Goal: Task Accomplishment & Management: Manage account settings

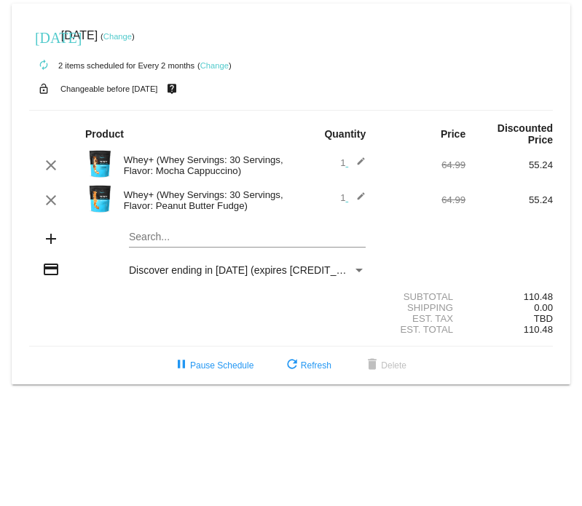
click at [356, 197] on mat-icon "edit" at bounding box center [356, 200] width 17 height 17
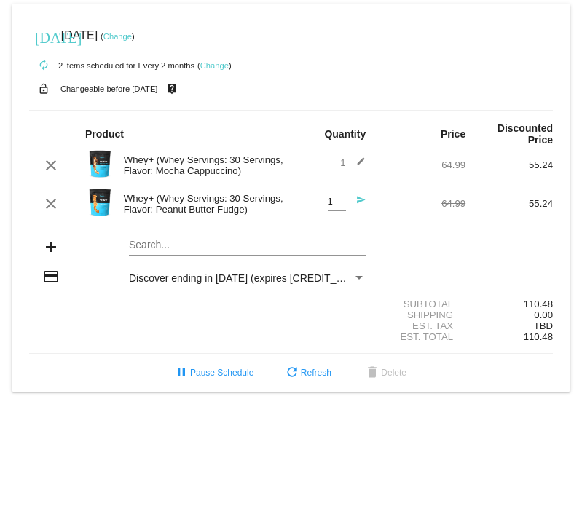
click at [361, 200] on mat-icon "send" at bounding box center [356, 203] width 17 height 17
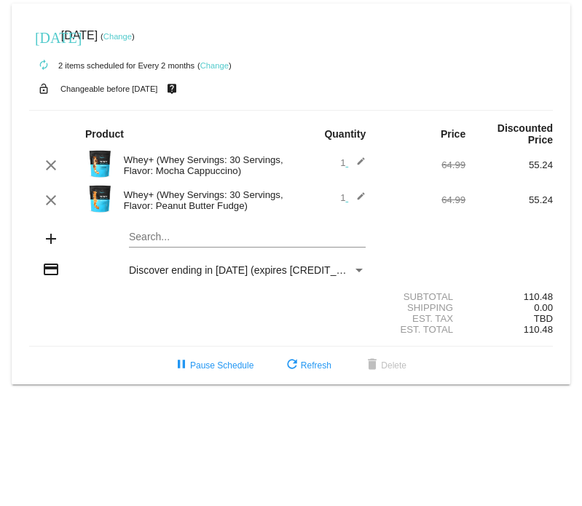
click at [363, 195] on mat-icon "edit" at bounding box center [356, 200] width 17 height 17
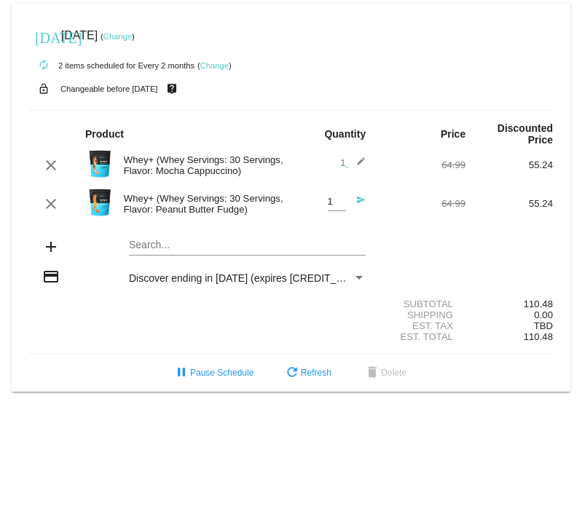
click at [357, 200] on mat-icon "send" at bounding box center [356, 203] width 17 height 17
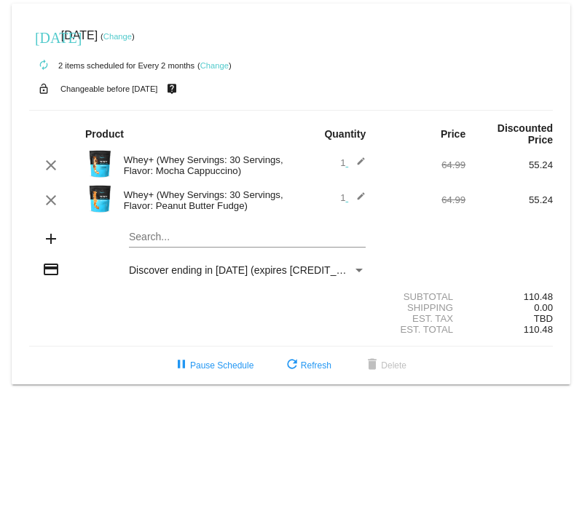
click at [160, 240] on mat-card "[DATE] [DATE] ( Change ) autorenew 2 items scheduled for Every 2 months ( Chang…" at bounding box center [291, 194] width 559 height 381
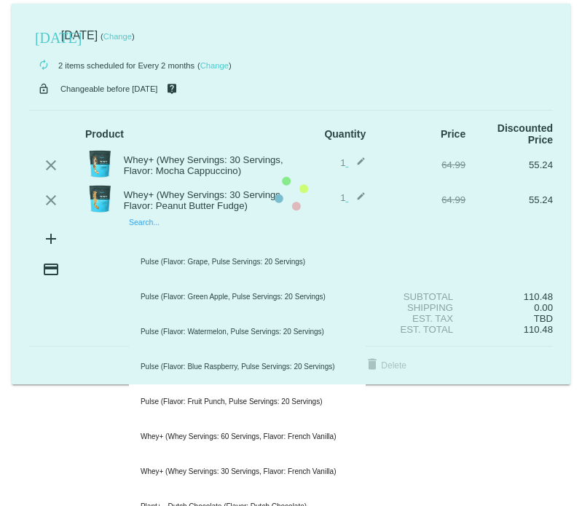
click at [145, 239] on mat-card "[DATE] [DATE] ( Change ) autorenew 2 items scheduled for Every 2 months ( Chang…" at bounding box center [291, 194] width 559 height 381
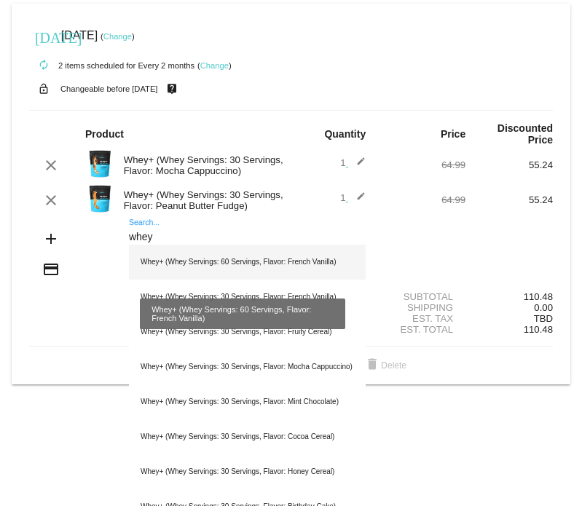
type input "whey"
click at [172, 261] on div "Whey+ (Whey Servings: 60 Servings, Flavor: French Vanilla)" at bounding box center [247, 262] width 237 height 35
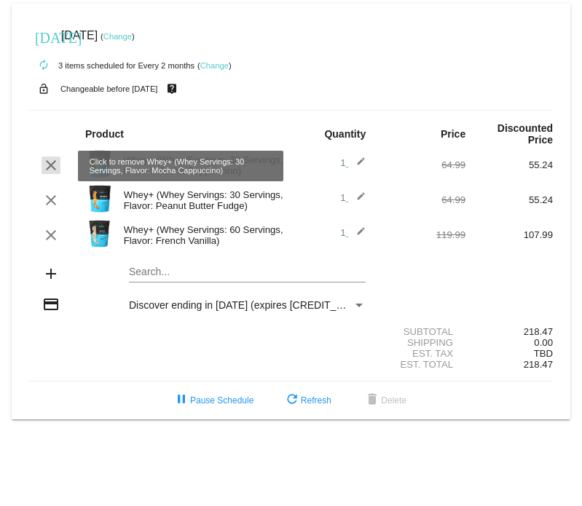
click at [47, 167] on mat-icon "clear" at bounding box center [50, 165] width 17 height 17
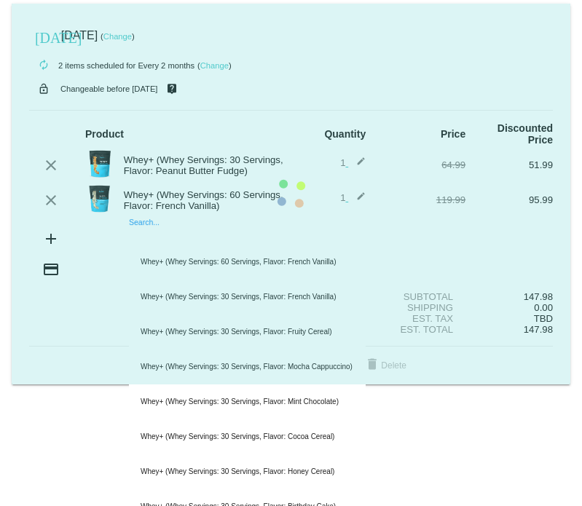
click at [248, 242] on mat-card "[DATE] [DATE] ( Change ) autorenew 2 items scheduled for Every 2 months ( Chang…" at bounding box center [291, 194] width 559 height 381
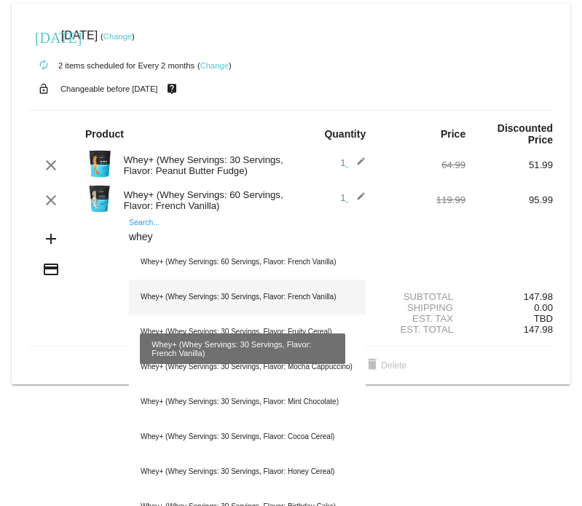
type input "whey"
click at [239, 294] on div "Whey+ (Whey Servings: 30 Servings, Flavor: French Vanilla)" at bounding box center [247, 297] width 237 height 35
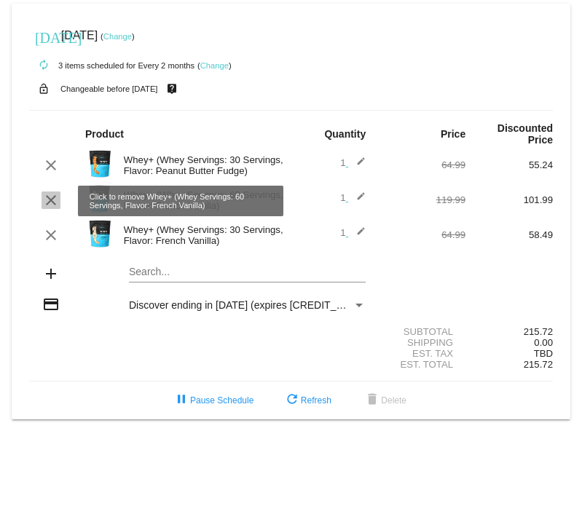
click at [48, 199] on mat-icon "clear" at bounding box center [50, 200] width 17 height 17
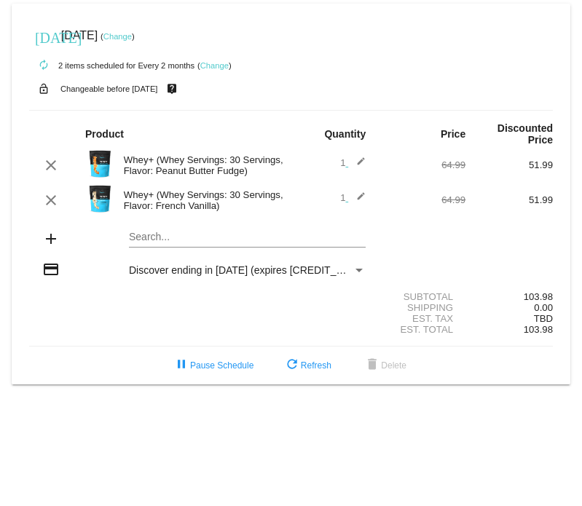
click at [144, 238] on mat-card "[DATE] [DATE] ( Change ) autorenew 2 items scheduled for Every 2 months ( Chang…" at bounding box center [291, 194] width 559 height 381
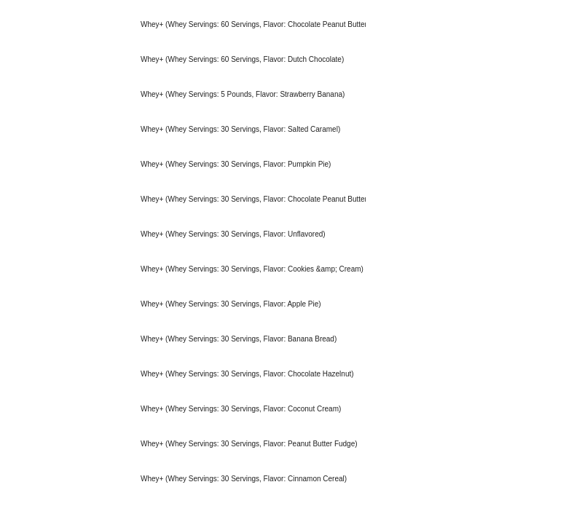
scroll to position [513, 0]
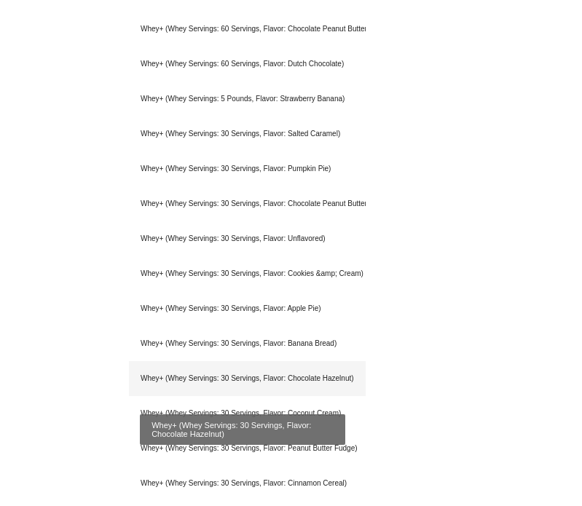
type input "whey"
click at [294, 378] on div "Whey+ (Whey Servings: 30 Servings, Flavor: Chocolate Hazelnut)" at bounding box center [247, 378] width 237 height 35
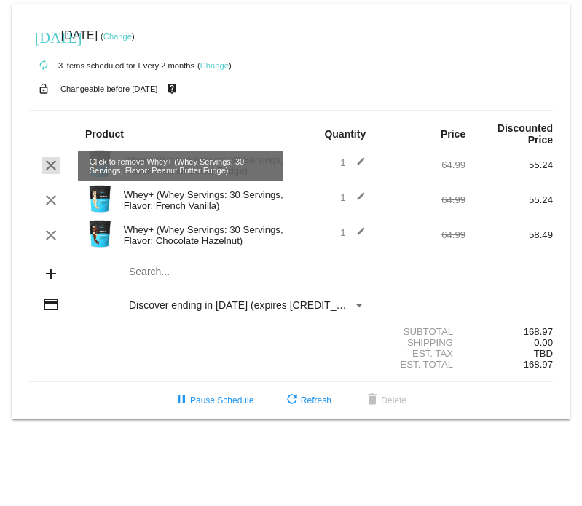
click at [51, 166] on mat-icon "clear" at bounding box center [50, 165] width 17 height 17
